Goal: Information Seeking & Learning: Learn about a topic

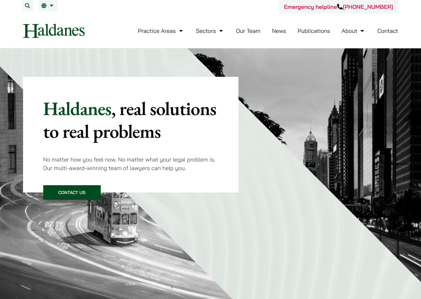
click at [251, 28] on link "Our Team" at bounding box center [248, 30] width 24 height 7
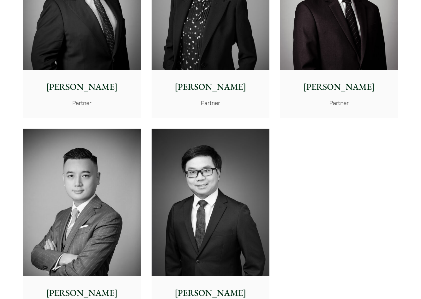
scroll to position [1295, 0]
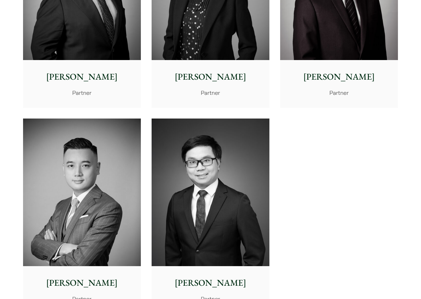
click at [52, 166] on img at bounding box center [82, 192] width 118 height 148
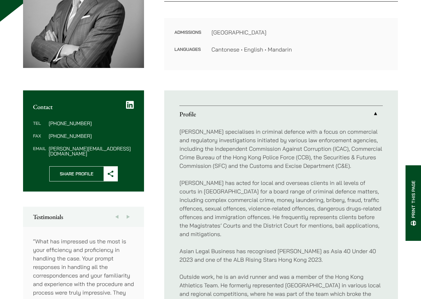
scroll to position [190, 0]
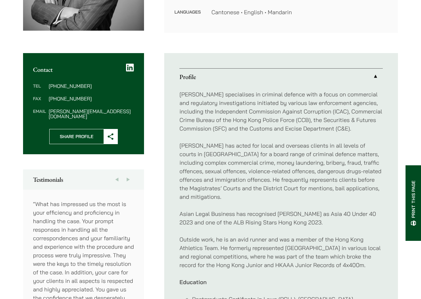
click at [361, 109] on p "Timothy specialises in criminal defence with a focus on commercial and regulato…" at bounding box center [280, 111] width 203 height 43
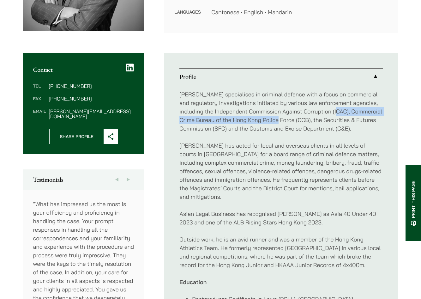
drag, startPoint x: 361, startPoint y: 109, endPoint x: 287, endPoint y: 118, distance: 74.2
click at [287, 118] on p "Timothy specialises in criminal defence with a focus on commercial and regulato…" at bounding box center [280, 111] width 203 height 43
copy p "Commercial Crime Bureau of the Hong Kong Police Force"
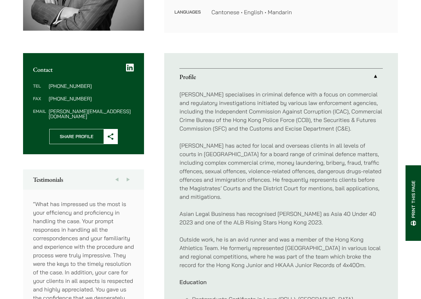
click at [274, 167] on p "Timothy has acted for local and overseas clients in all levels of courts in Hon…" at bounding box center [280, 171] width 203 height 60
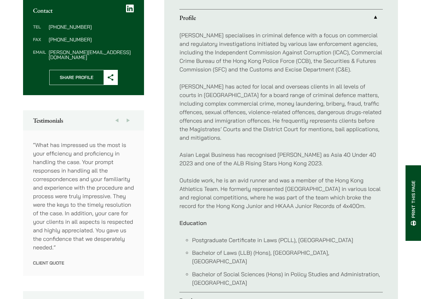
scroll to position [347, 0]
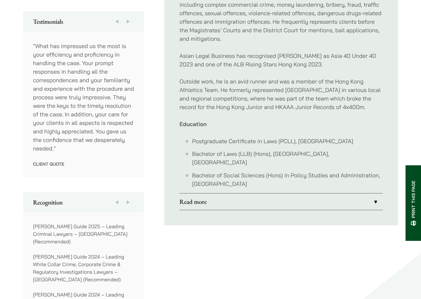
click at [257, 193] on link "Read more" at bounding box center [280, 201] width 203 height 16
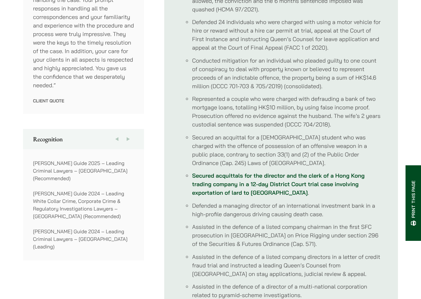
scroll to position [442, 0]
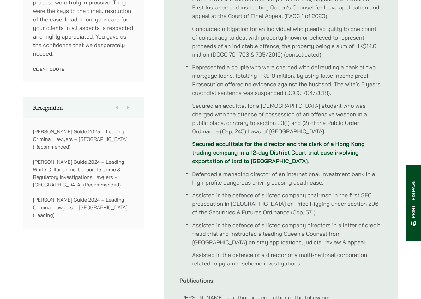
click at [324, 173] on li "Defended a managing director of an international investment bank in a high-prof…" at bounding box center [287, 178] width 191 height 17
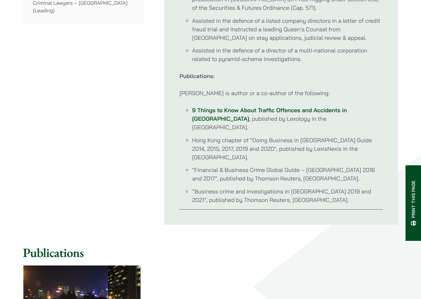
scroll to position [632, 0]
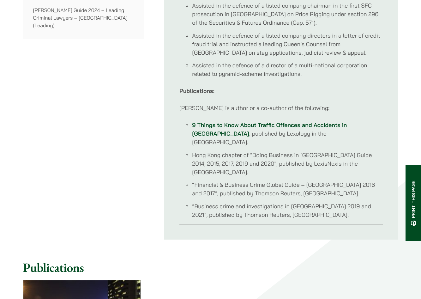
click at [197, 202] on li "“Business crime and investigations in Hong Kong 2019 and 2021”, published by Th…" at bounding box center [287, 210] width 191 height 17
drag, startPoint x: 197, startPoint y: 189, endPoint x: 352, endPoint y: 185, distance: 155.1
click at [352, 202] on li "“Business crime and investigations in Hong Kong 2019 and 2021”, published by Th…" at bounding box center [287, 210] width 191 height 17
copy li "Business crime and investigations in Hong Kong 2019 and 2021"
click at [96, 144] on div "Previous Recognition Next ALB – Asia 40 Under 40 2023 Doyle’s Guide 2023 – Lead…" at bounding box center [83, 74] width 121 height 332
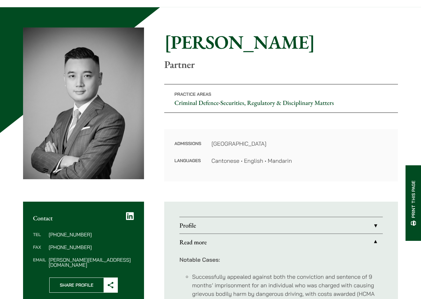
scroll to position [0, 0]
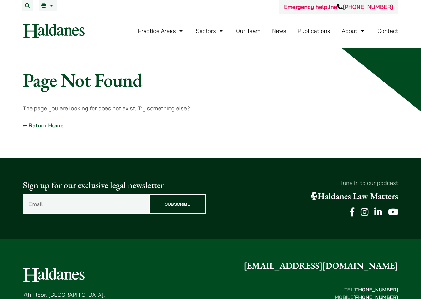
click at [39, 129] on link "← Return Home" at bounding box center [43, 125] width 41 height 7
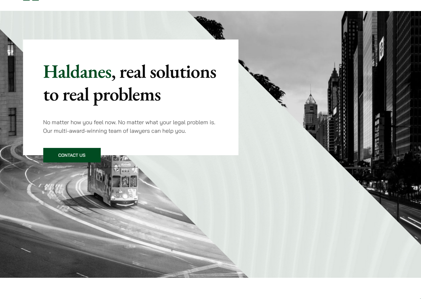
scroll to position [95, 0]
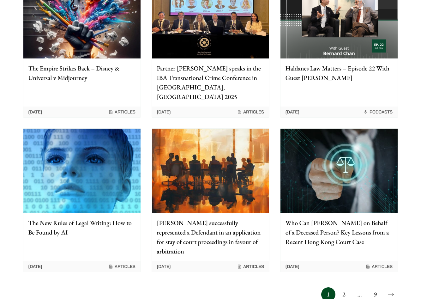
scroll to position [474, 0]
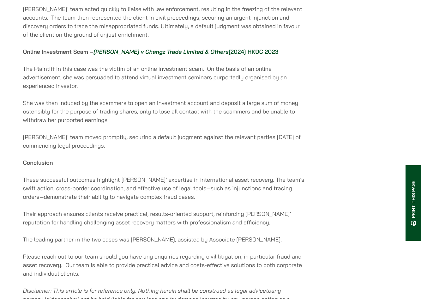
scroll to position [505, 0]
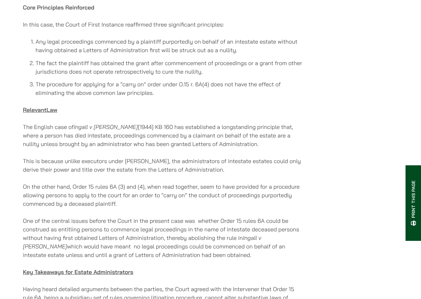
scroll to position [569, 0]
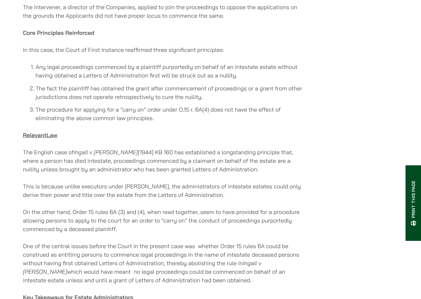
click at [86, 209] on p "On the other hand, Order 15 rules 6A (3) and (4), when read together, seem to h…" at bounding box center [163, 221] width 281 height 26
drag, startPoint x: 86, startPoint y: 209, endPoint x: 145, endPoint y: 209, distance: 58.4
click at [145, 209] on p "On the other hand, Order 15 rules 6A (3) and (4), when read together, seem to h…" at bounding box center [163, 221] width 281 height 26
drag, startPoint x: 145, startPoint y: 209, endPoint x: 127, endPoint y: 210, distance: 17.7
click at [145, 210] on p "On the other hand, Order 15 rules 6A (3) and (4), when read together, seem to h…" at bounding box center [163, 221] width 281 height 26
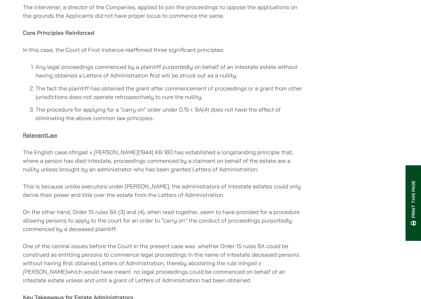
click at [77, 208] on p "On the other hand, Order 15 rules 6A (3) and (4), when read together, seem to h…" at bounding box center [163, 221] width 281 height 26
drag, startPoint x: 77, startPoint y: 207, endPoint x: 143, endPoint y: 206, distance: 65.7
click at [143, 208] on p "On the other hand, Order 15 rules 6A (3) and (4), when read together, seem to h…" at bounding box center [163, 221] width 281 height 26
copy p "Order 15 rules 6A (3) and (4)"
click at [223, 208] on p "On the other hand, Order 15 rules 6A (3) and (4), when read together, seem to h…" at bounding box center [163, 221] width 281 height 26
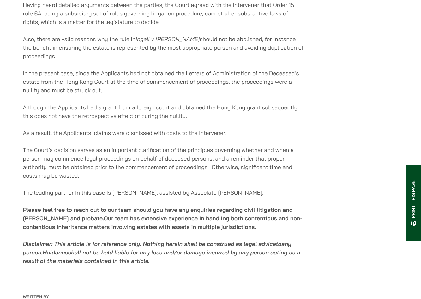
scroll to position [884, 0]
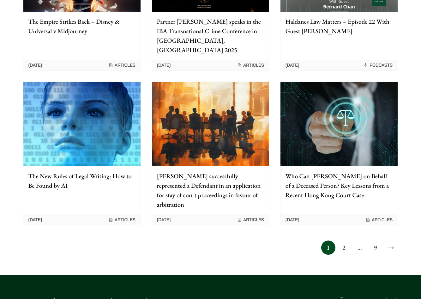
scroll to position [505, 0]
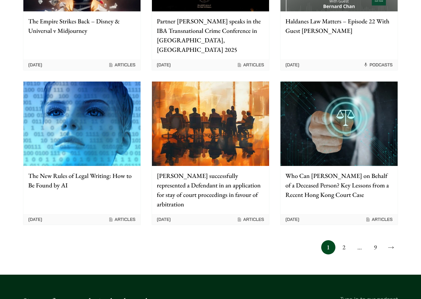
click at [394, 240] on link "→" at bounding box center [391, 247] width 14 height 14
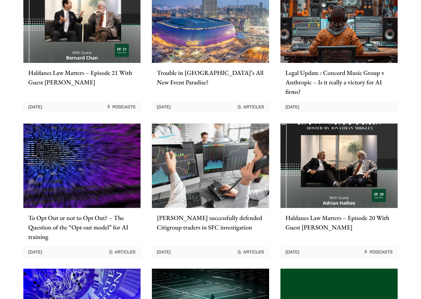
scroll to position [158, 0]
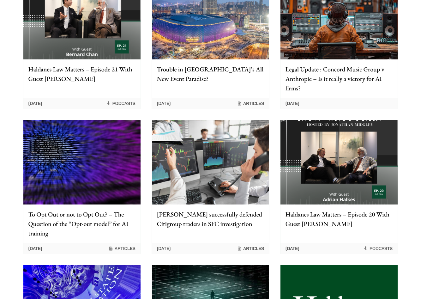
click at [192, 163] on img at bounding box center [210, 162] width 117 height 84
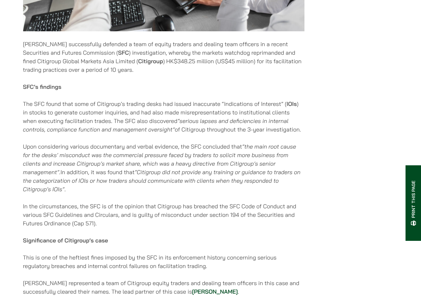
scroll to position [316, 0]
